Goal: Check status

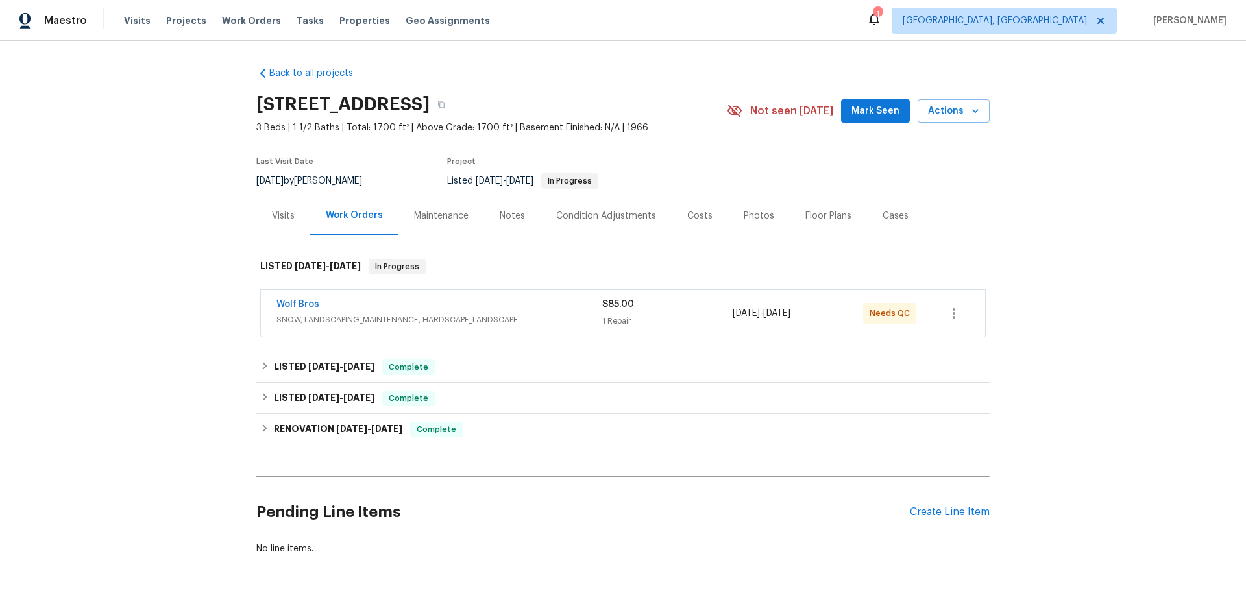
click at [267, 223] on div "Visits" at bounding box center [283, 216] width 54 height 38
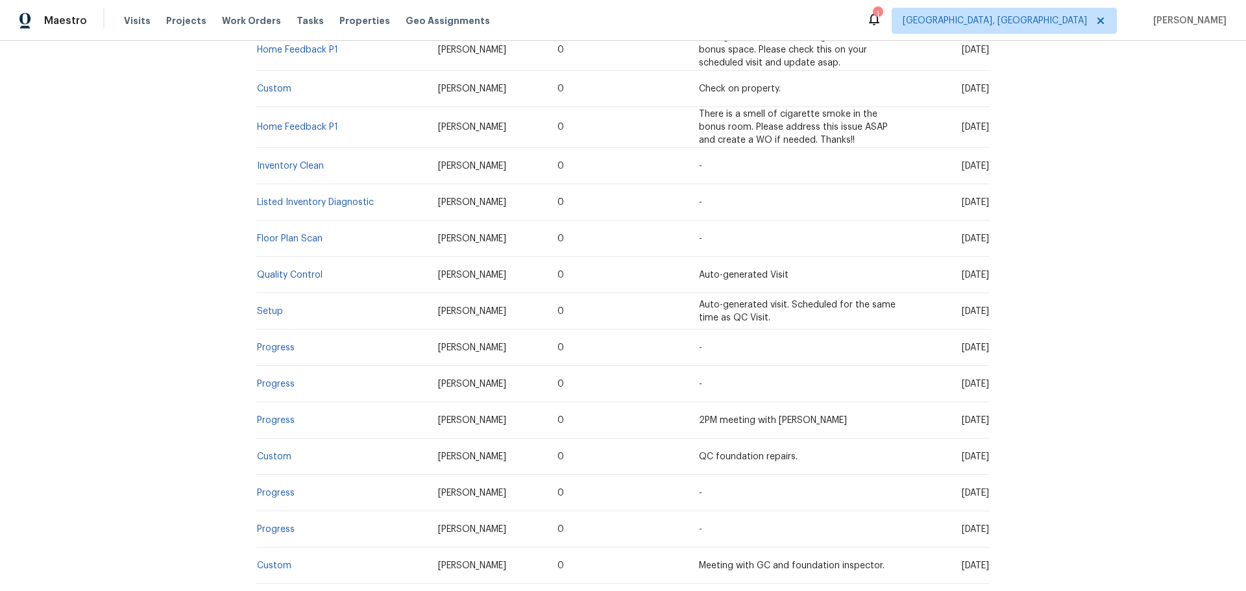
scroll to position [454, 0]
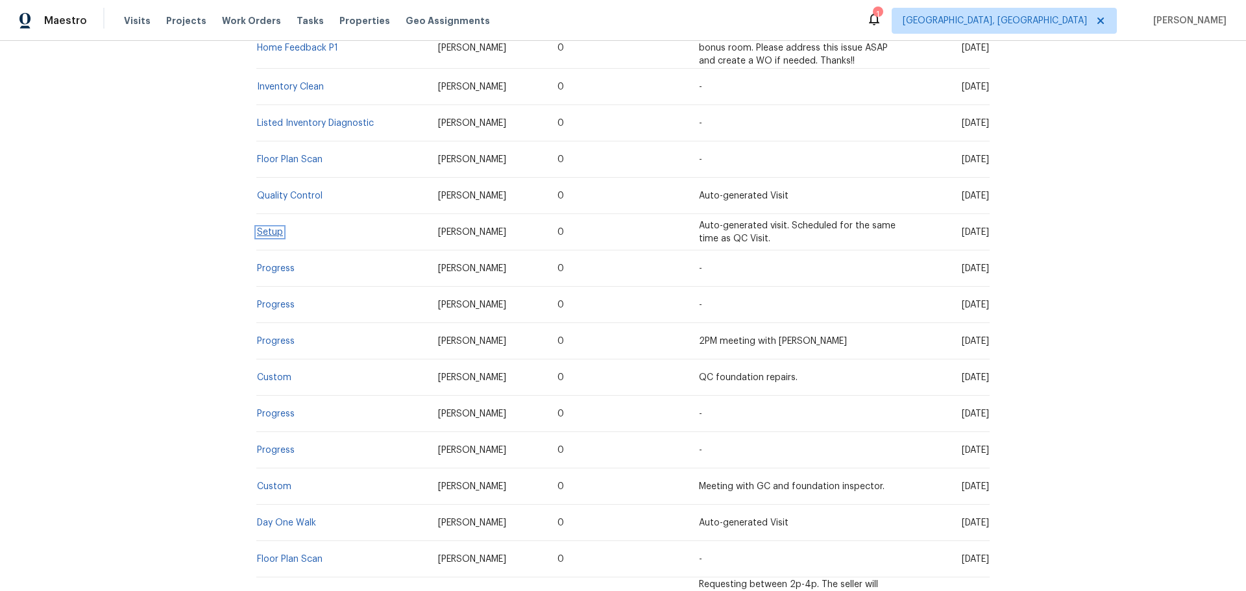
click at [263, 234] on link "Setup" at bounding box center [270, 232] width 26 height 9
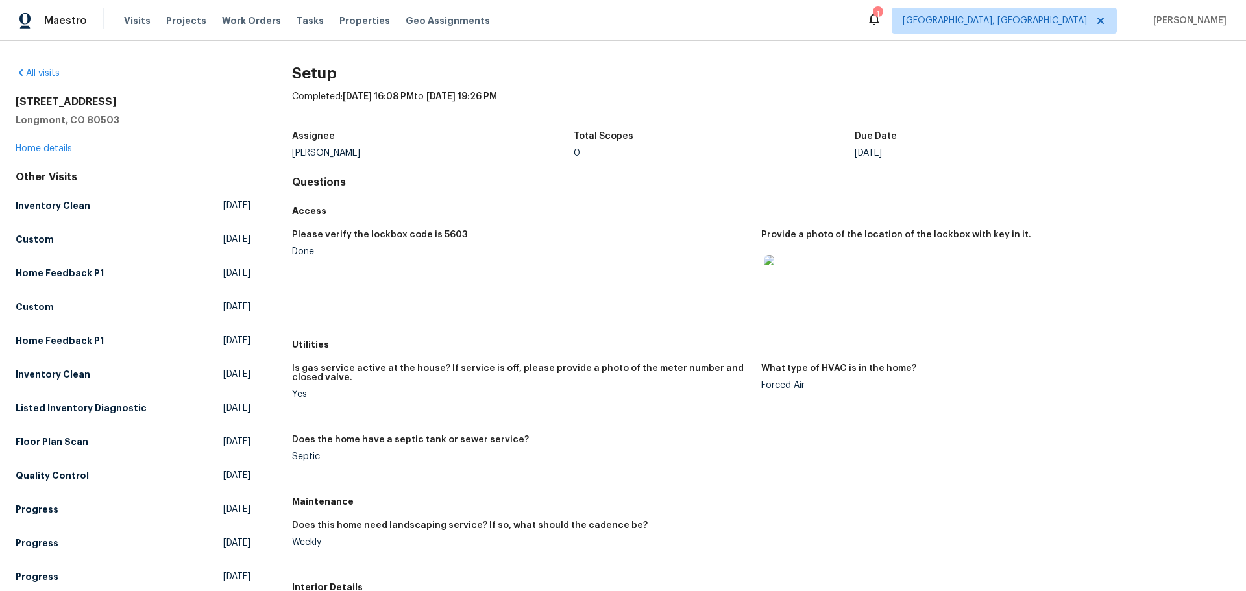
drag, startPoint x: 575, startPoint y: 154, endPoint x: 611, endPoint y: 167, distance: 38.8
click at [576, 154] on div "0" at bounding box center [715, 153] width 282 height 9
click at [664, 57] on div "All visits [STREET_ADDRESS] Home details Other Visits Inventory Clean [DATE] Cu…" at bounding box center [623, 316] width 1246 height 550
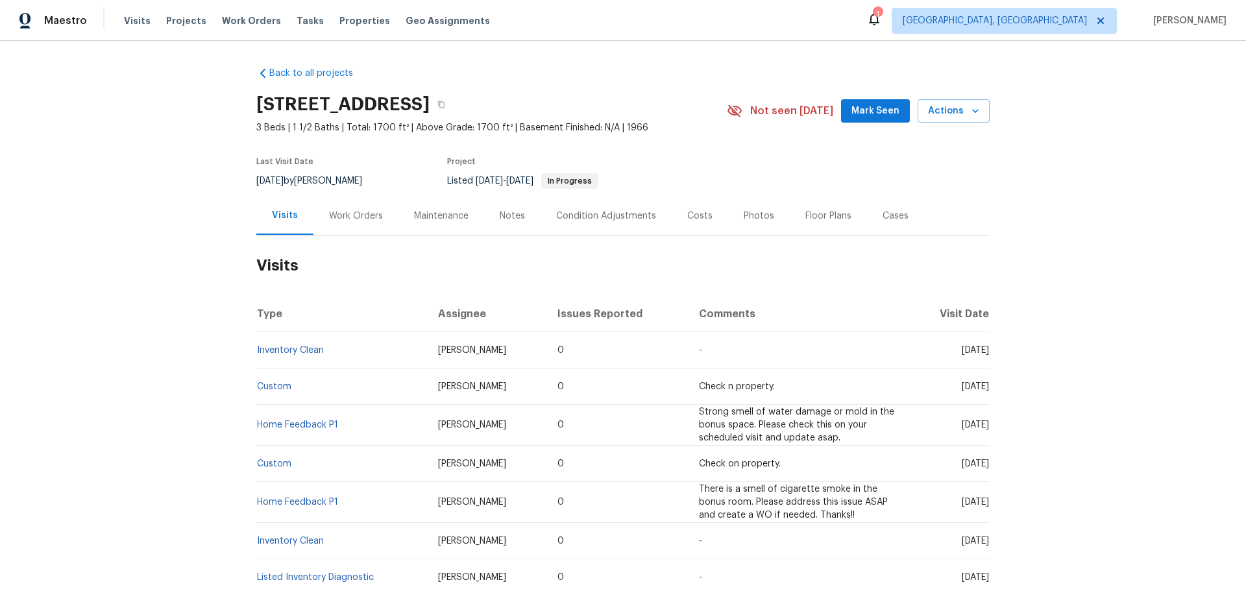
click at [350, 223] on div "Work Orders" at bounding box center [355, 216] width 85 height 38
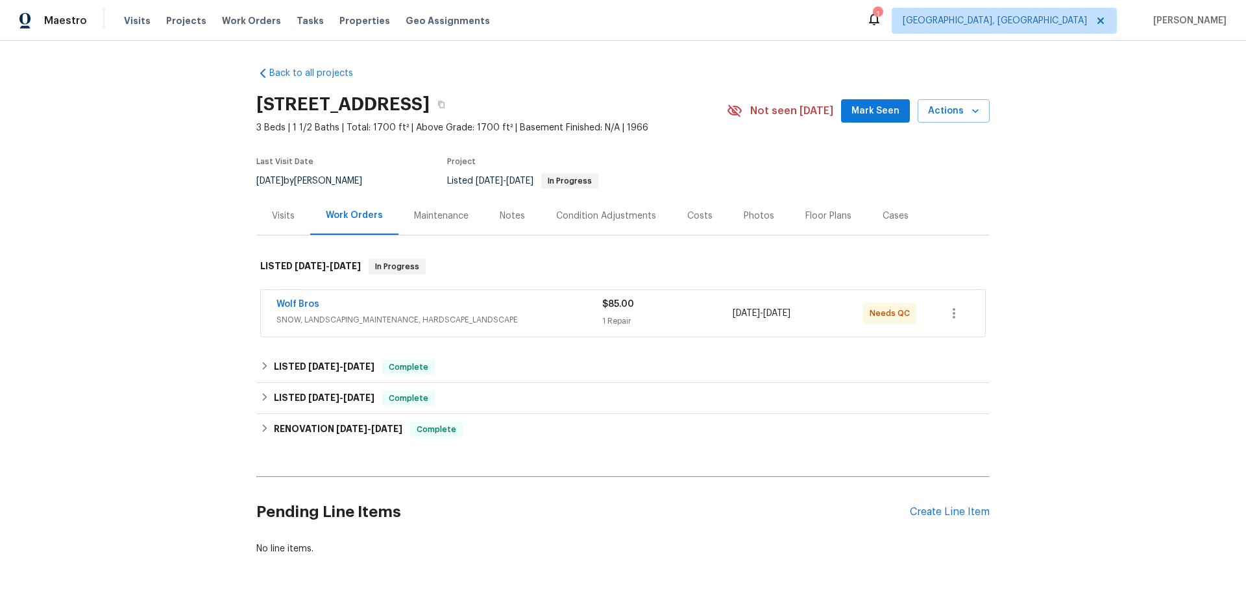
click at [204, 232] on div "Back to all projects 12682 Anhawa Ave, Longmont, CO 80503 3 Beds | 1 1/2 Baths …" at bounding box center [623, 316] width 1246 height 550
click at [456, 212] on div "Maintenance" at bounding box center [441, 216] width 55 height 13
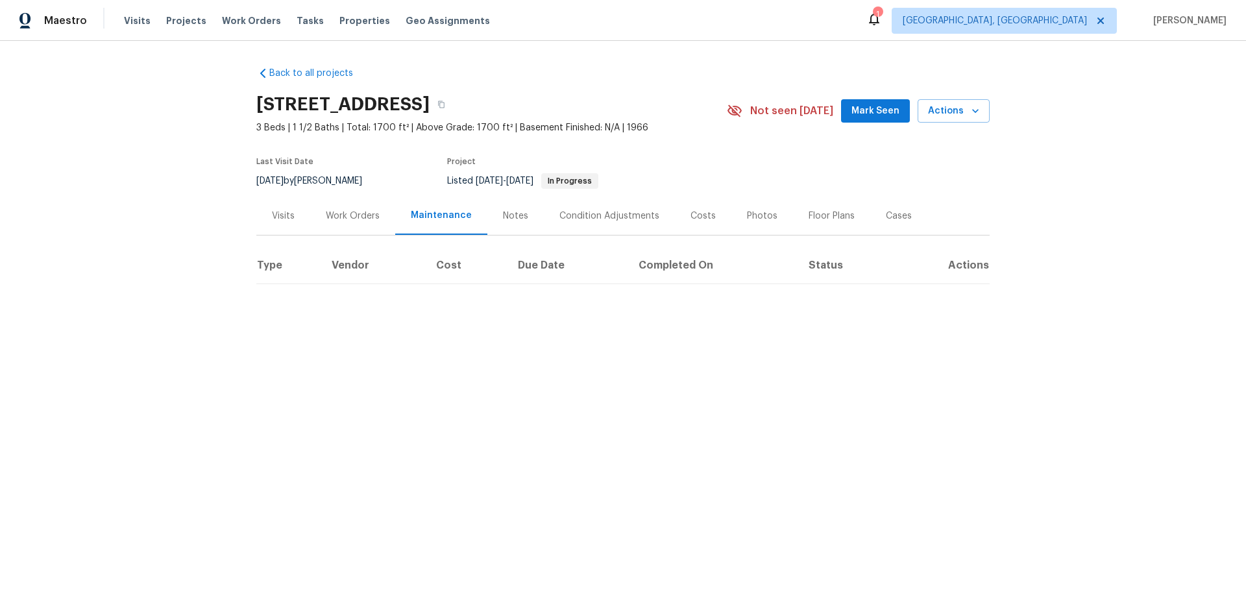
click at [707, 90] on div "[STREET_ADDRESS]" at bounding box center [491, 105] width 470 height 34
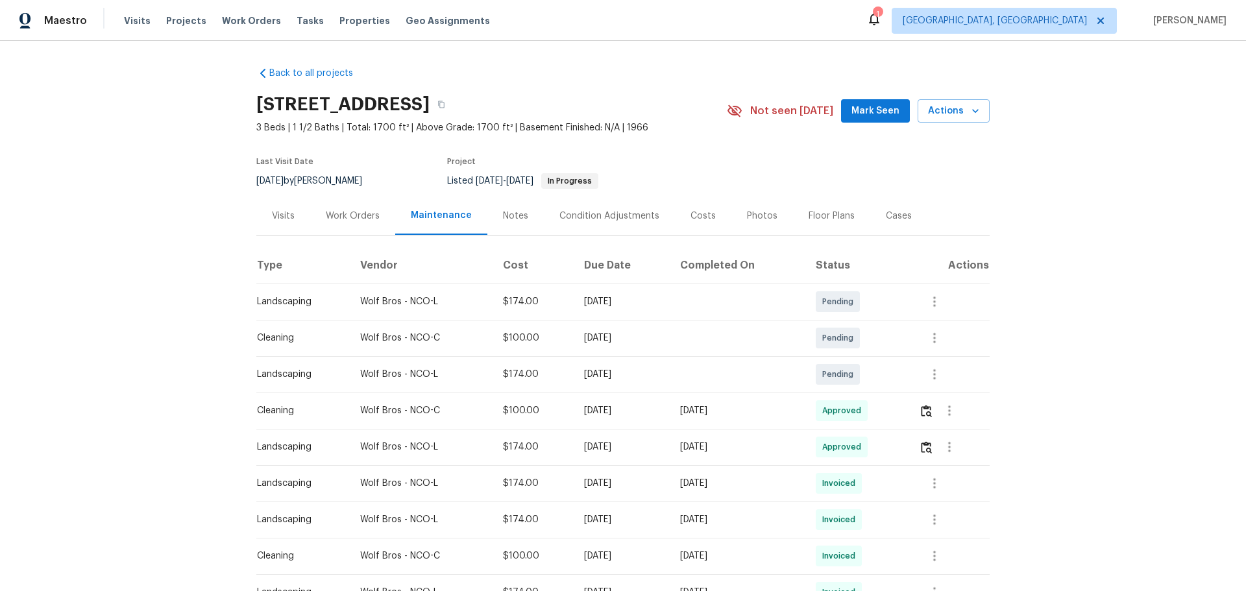
click at [284, 219] on div "Visits" at bounding box center [283, 216] width 23 height 13
